Goal: Information Seeking & Learning: Check status

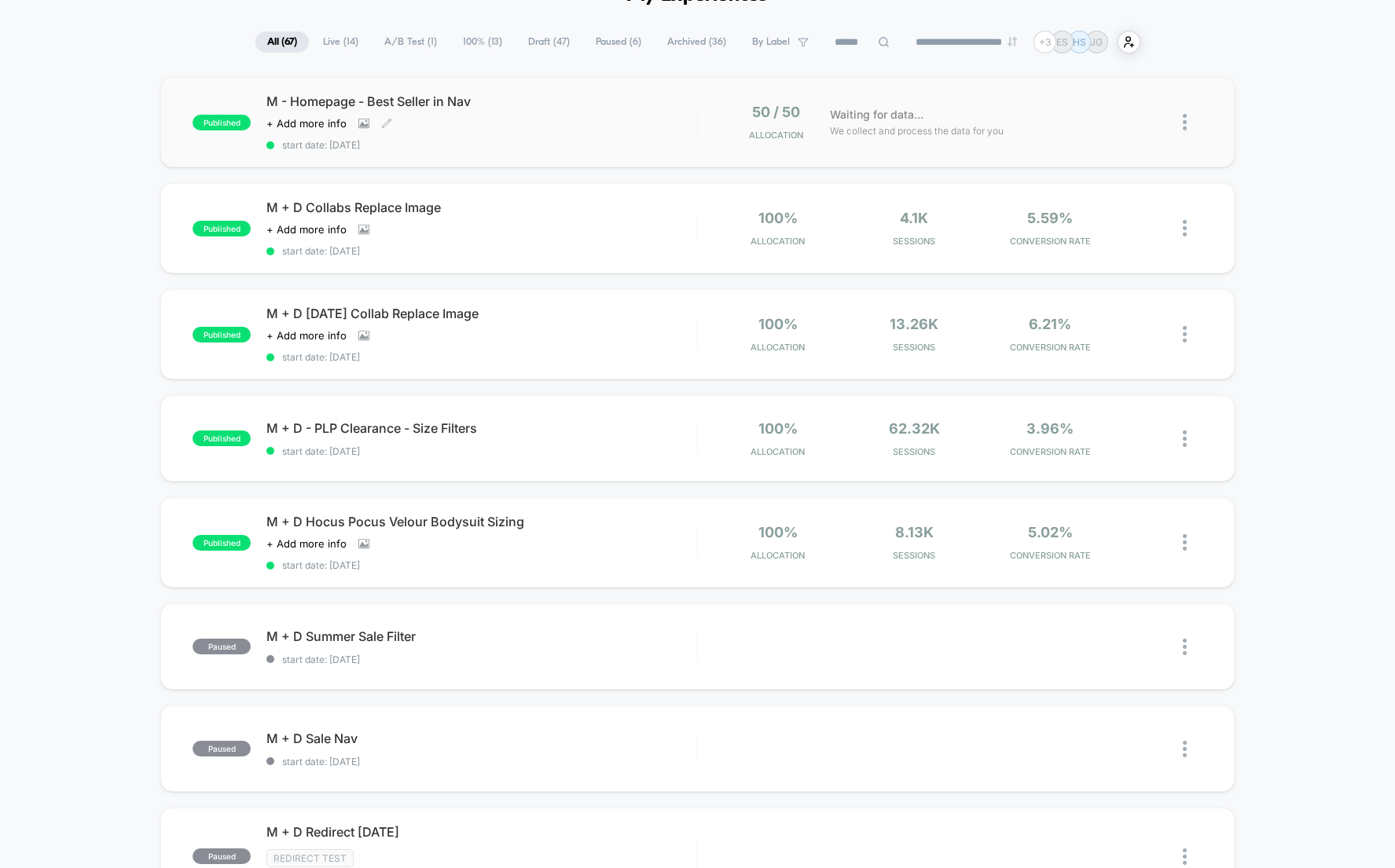
scroll to position [99, 0]
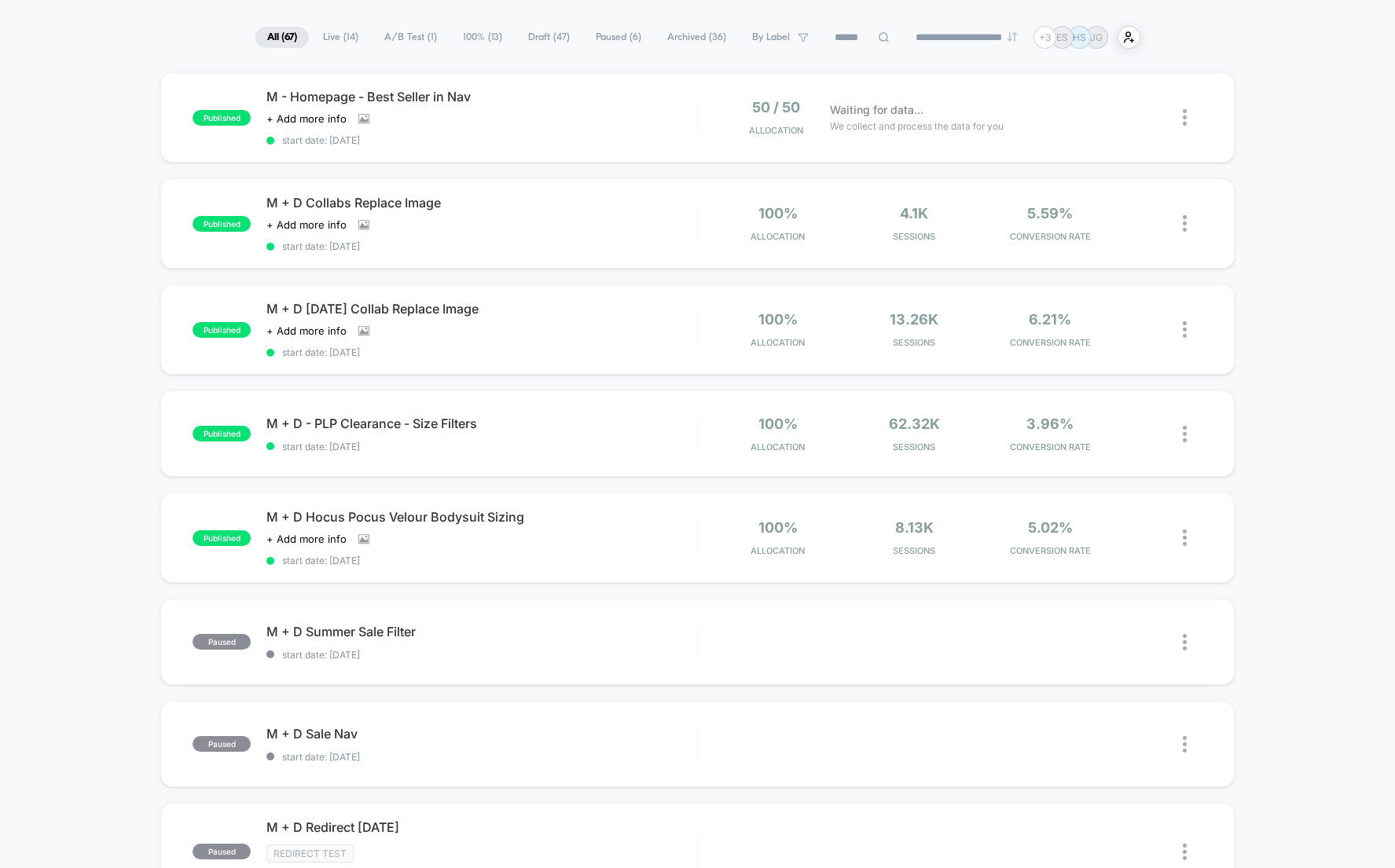
click at [338, 44] on span "Live ( 14 )" at bounding box center [340, 36] width 59 height 21
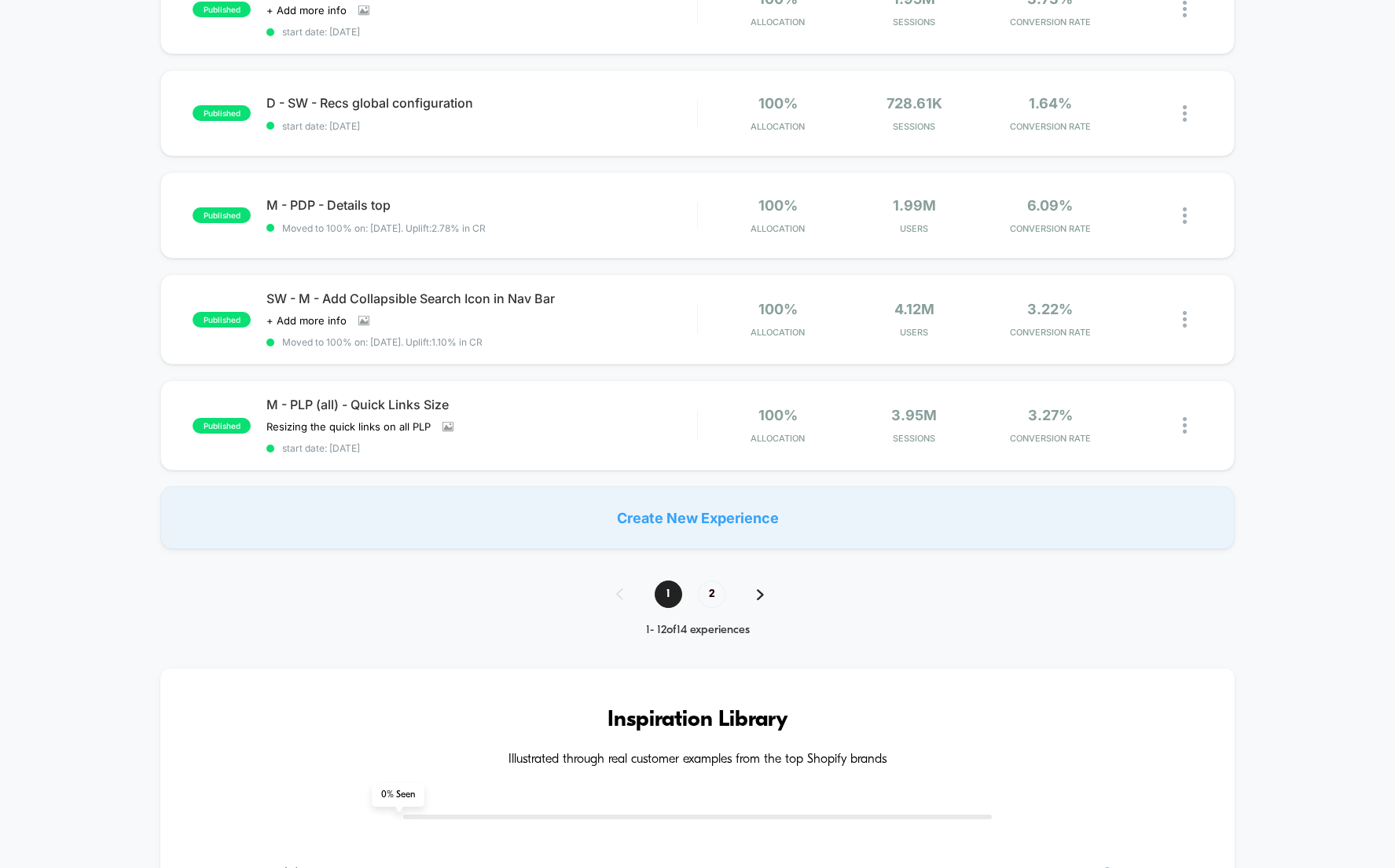
scroll to position [943, 0]
click at [753, 606] on div "1 2" at bounding box center [698, 593] width 195 height 27
click at [759, 598] on img at bounding box center [760, 593] width 7 height 11
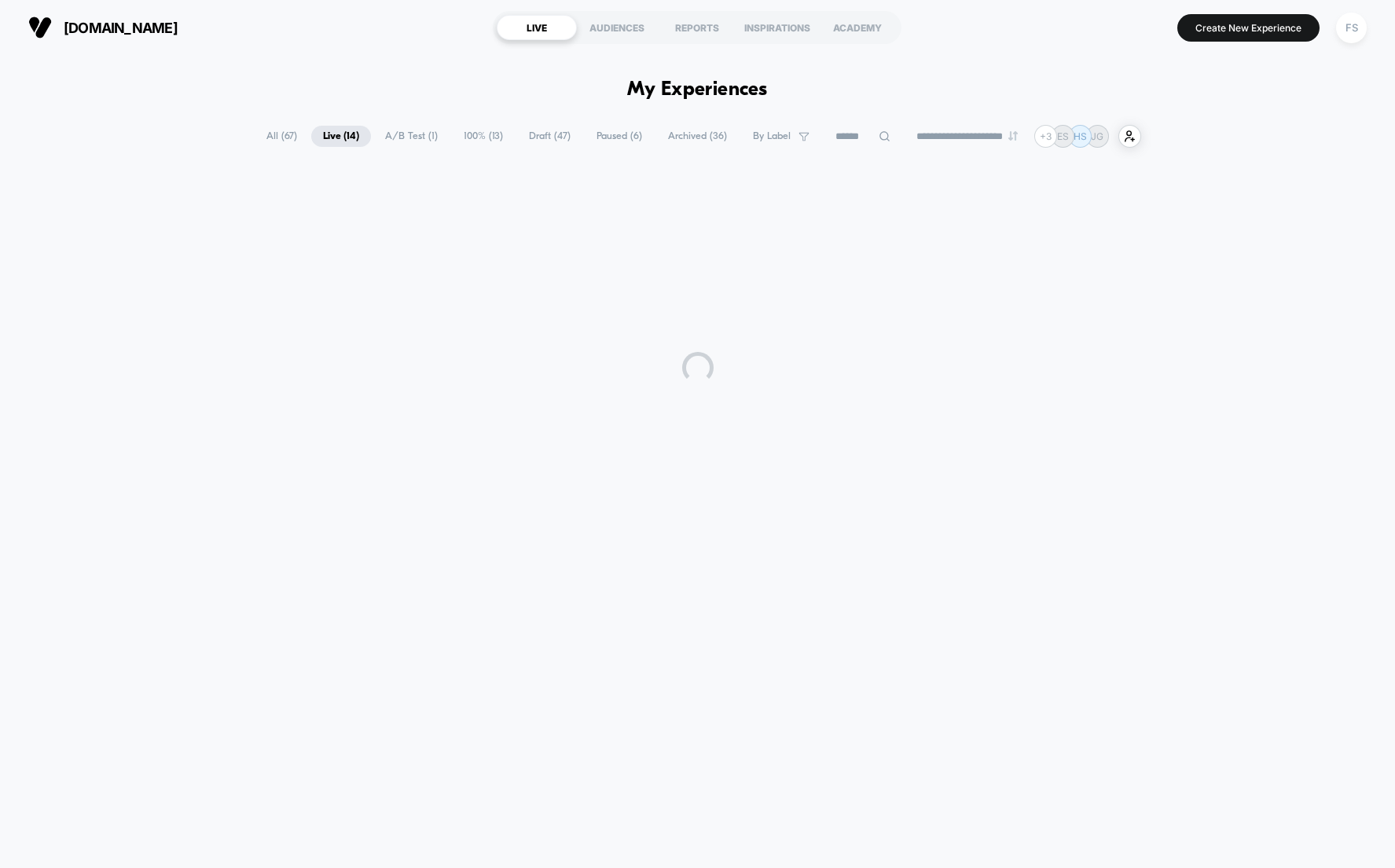
scroll to position [0, 0]
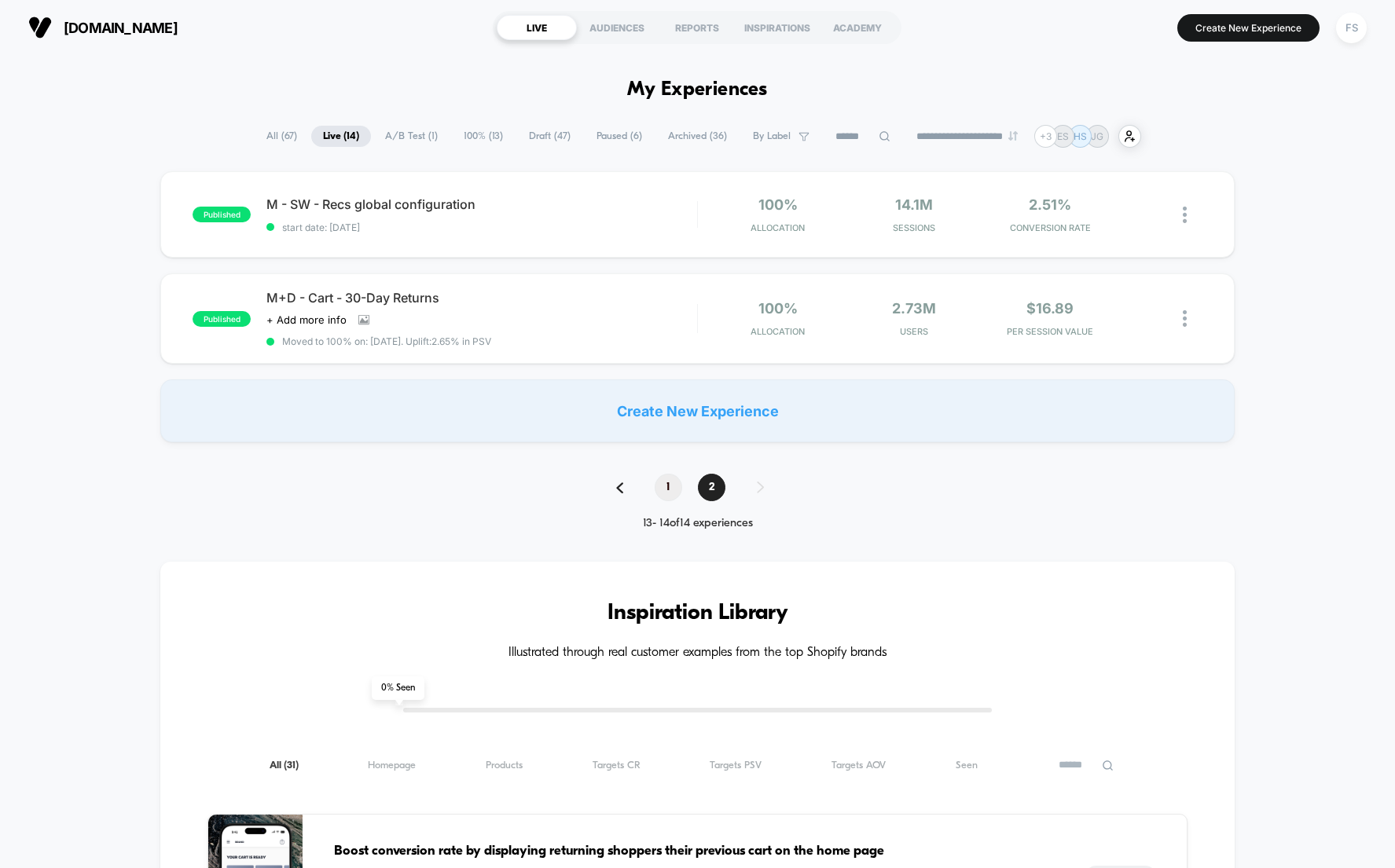
click at [667, 501] on span "1" at bounding box center [668, 487] width 27 height 27
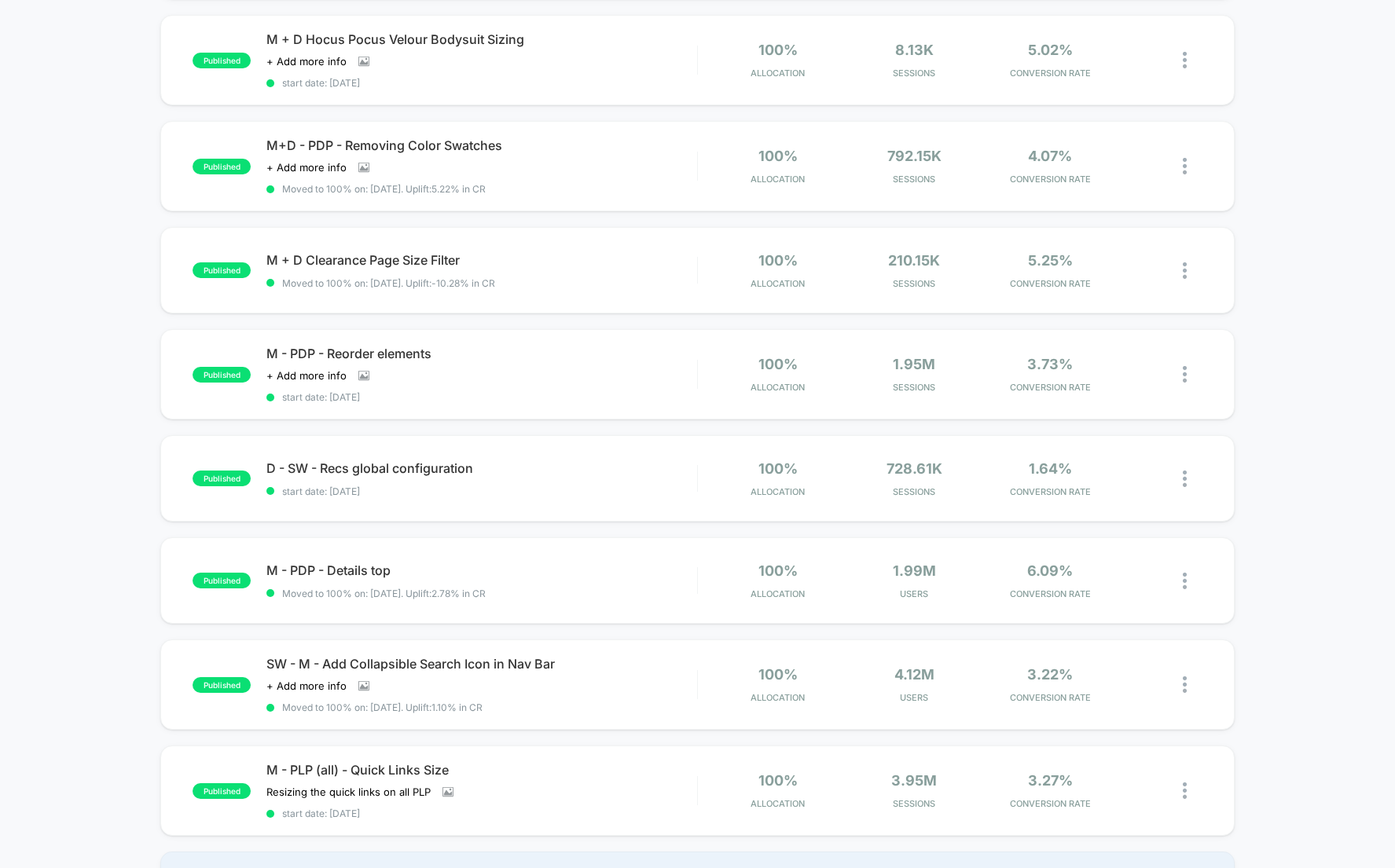
scroll to position [593, 0]
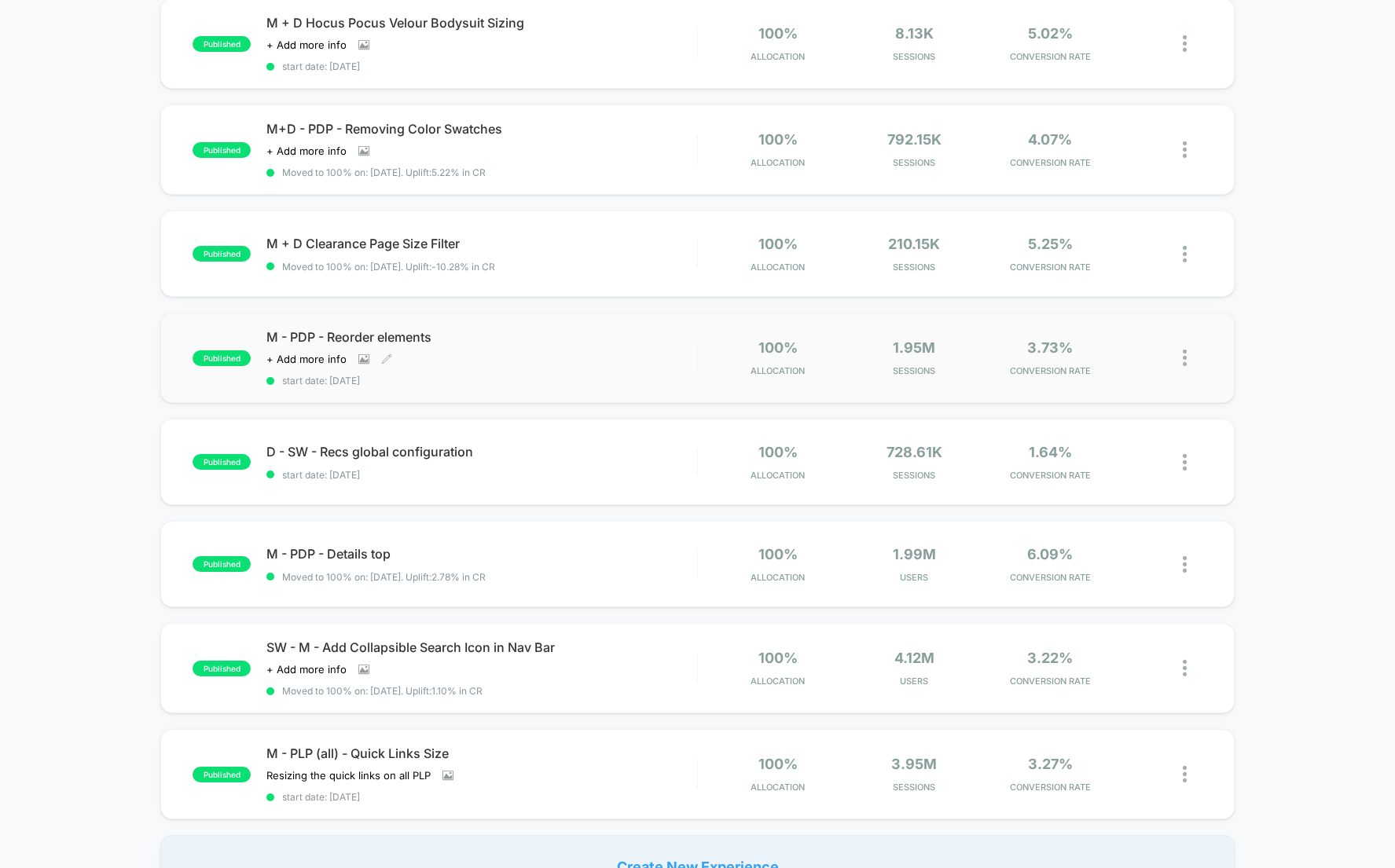
click at [474, 344] on span "M - PDP - Reorder elements" at bounding box center [482, 336] width 431 height 15
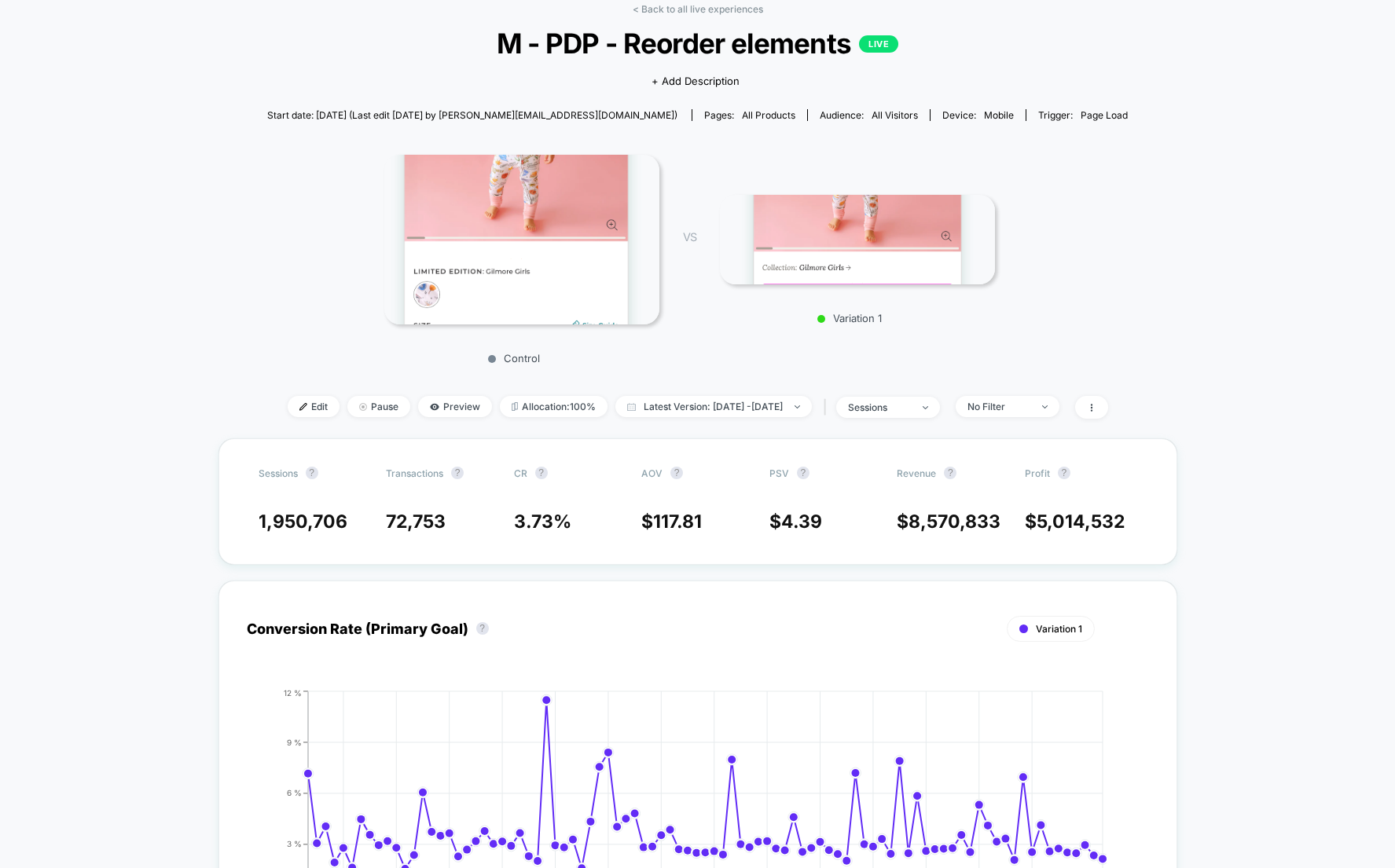
scroll to position [79, 0]
click at [460, 254] on img at bounding box center [522, 239] width 275 height 171
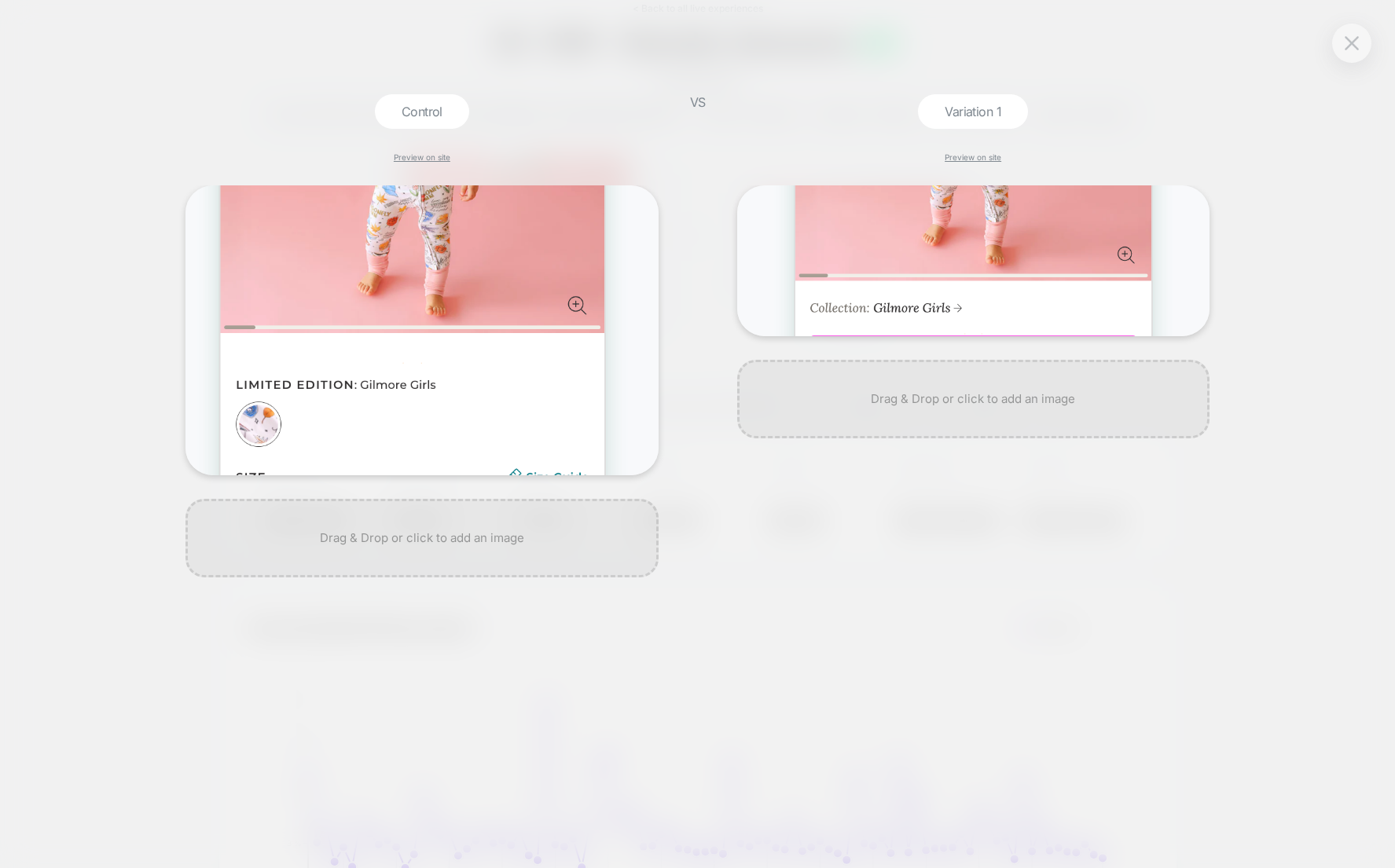
click at [760, 577] on div at bounding box center [973, 526] width 488 height 683
click at [1359, 49] on button at bounding box center [1351, 44] width 24 height 24
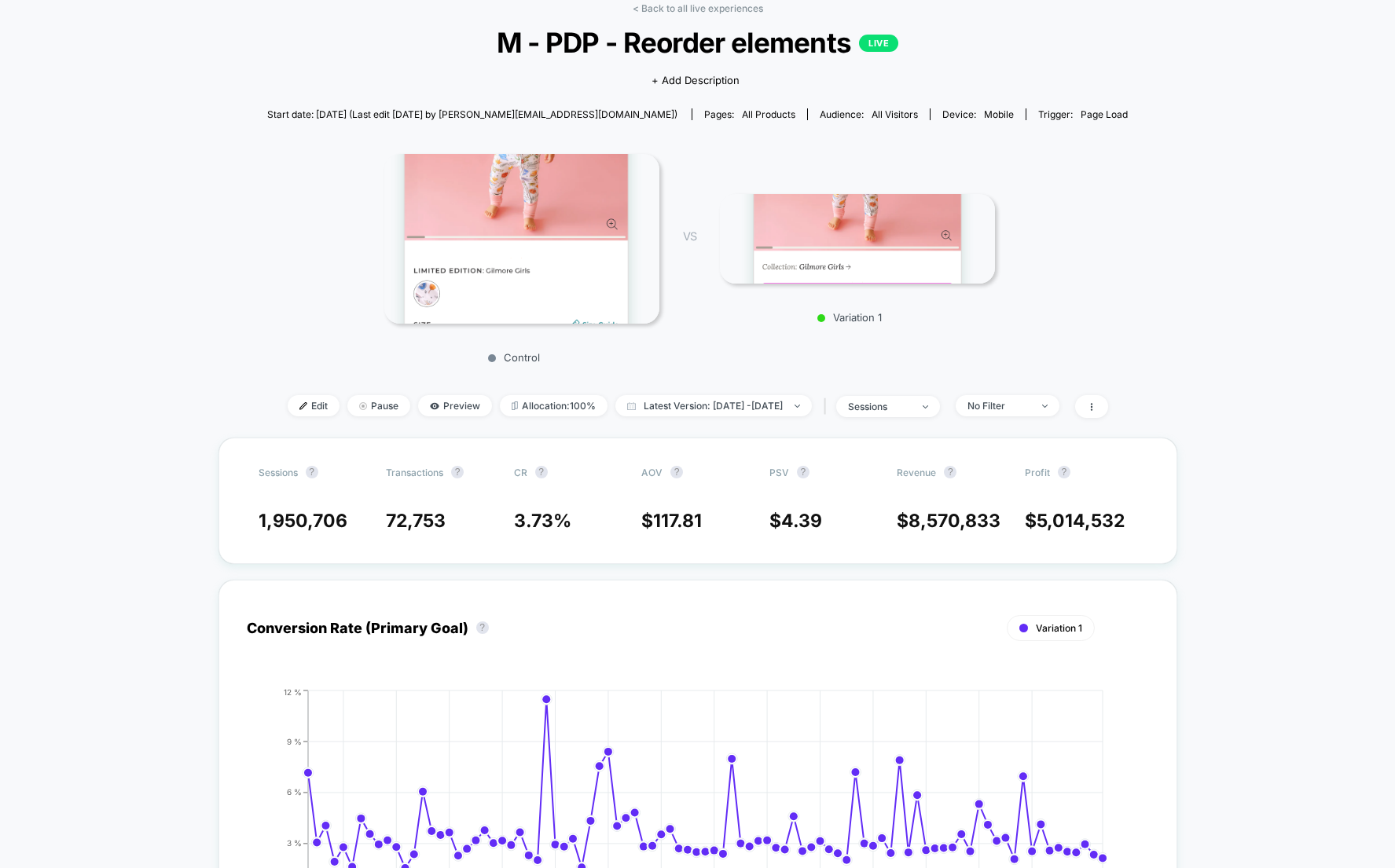
click at [926, 222] on img at bounding box center [858, 238] width 275 height 89
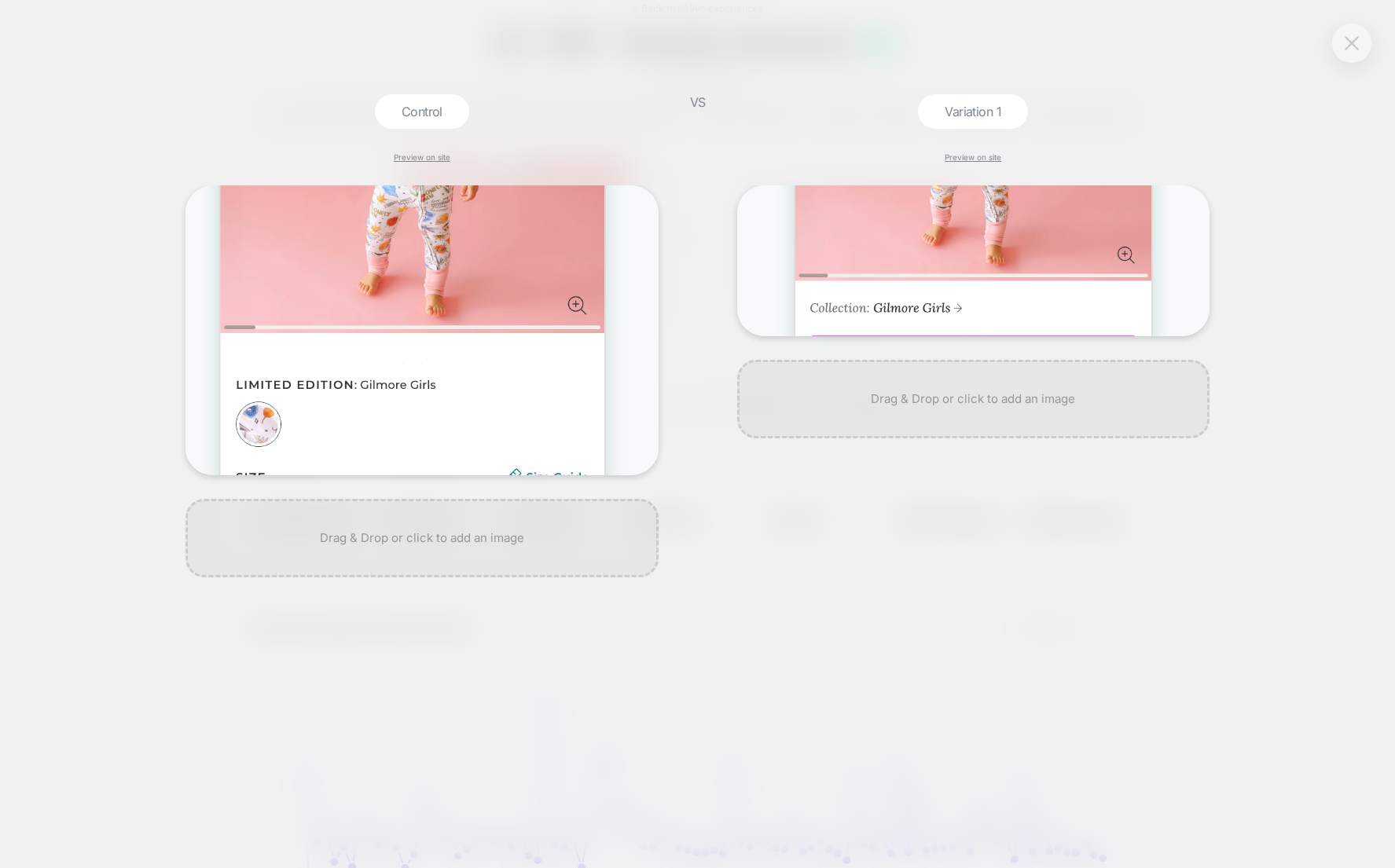
click at [1355, 45] on img at bounding box center [1352, 43] width 15 height 14
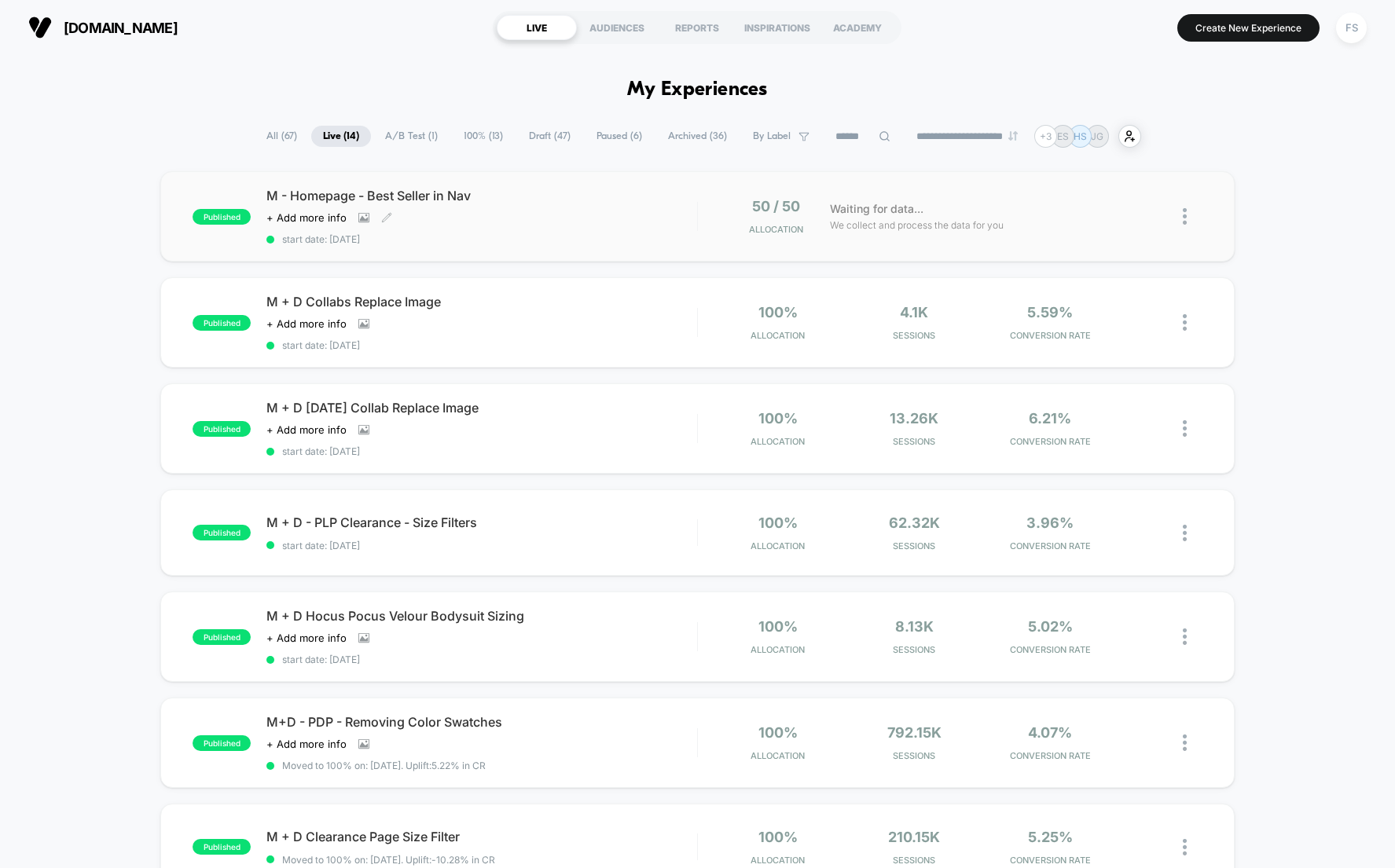
click at [567, 204] on span "M - Homepage - Best Seller in Nav" at bounding box center [482, 195] width 431 height 15
click at [576, 215] on div "M - Homepage - Best Seller in Nav Click to view images Click to edit experience…" at bounding box center [482, 216] width 431 height 57
click at [647, 204] on span "M - Homepage - Best Seller in Nav" at bounding box center [482, 195] width 431 height 15
